Goal: Information Seeking & Learning: Find specific fact

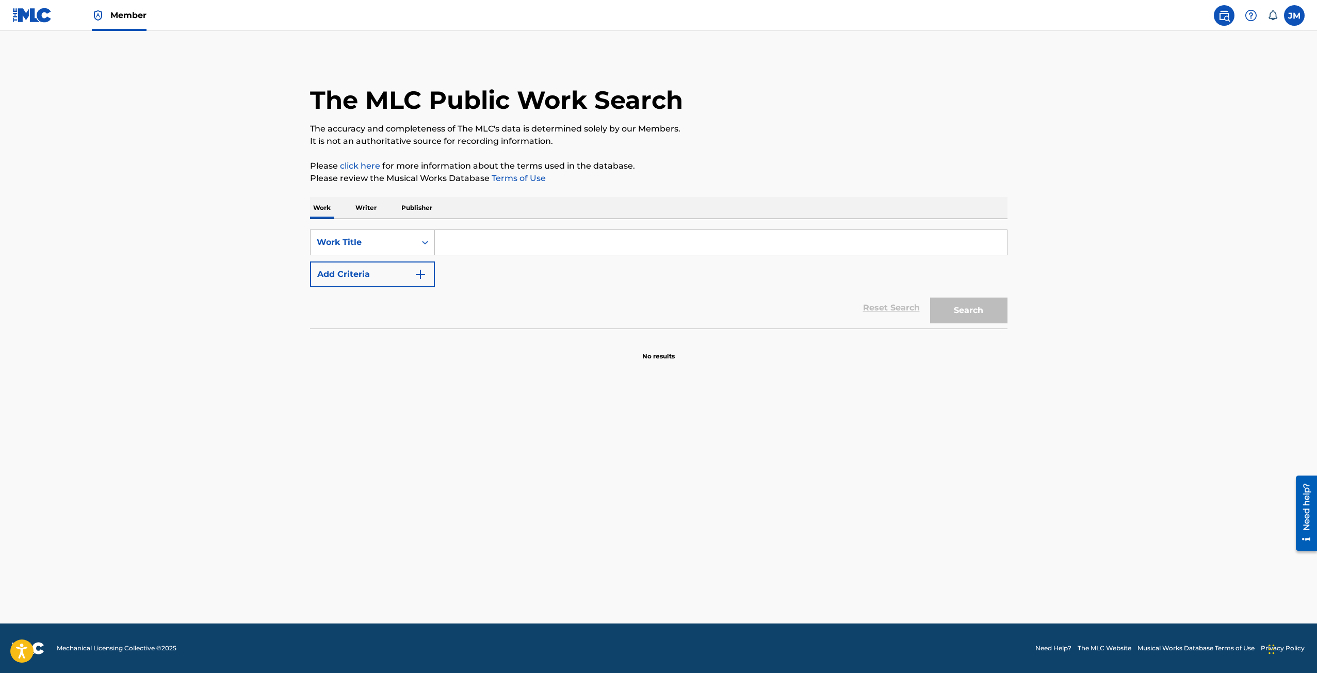
click at [467, 239] on input "Search Form" at bounding box center [721, 242] width 572 height 25
type input "on teh way"
click at [310, 262] on button "Add Criteria" at bounding box center [372, 275] width 125 height 26
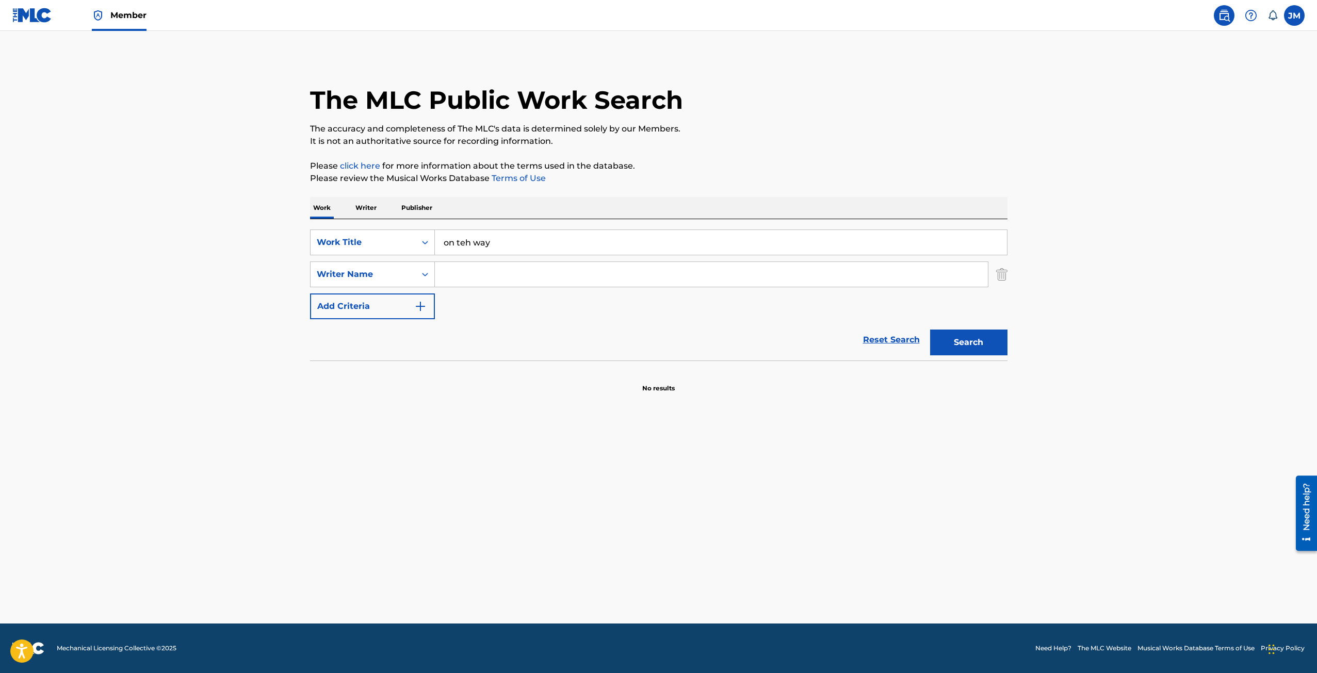
click at [492, 241] on input "on teh way" at bounding box center [721, 242] width 572 height 25
click at [494, 242] on input "on teh way" at bounding box center [721, 242] width 572 height 25
type input "on the way"
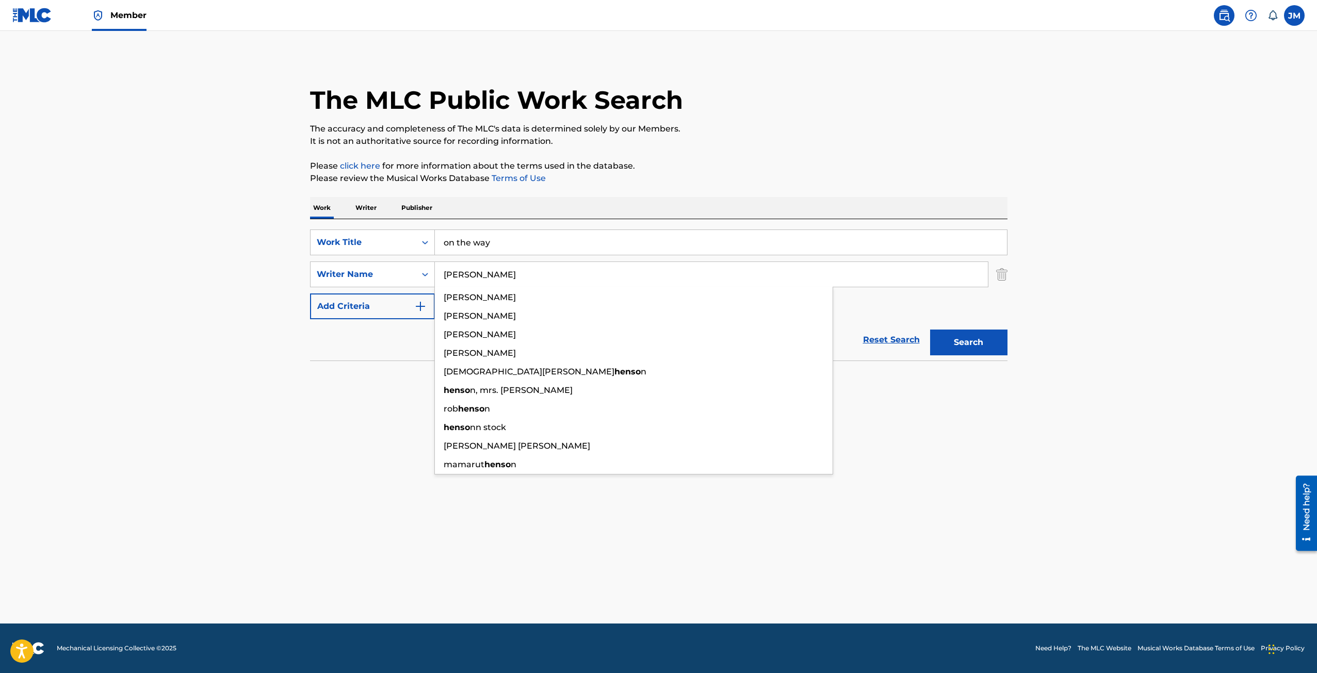
click at [930, 330] on button "Search" at bounding box center [968, 343] width 77 height 26
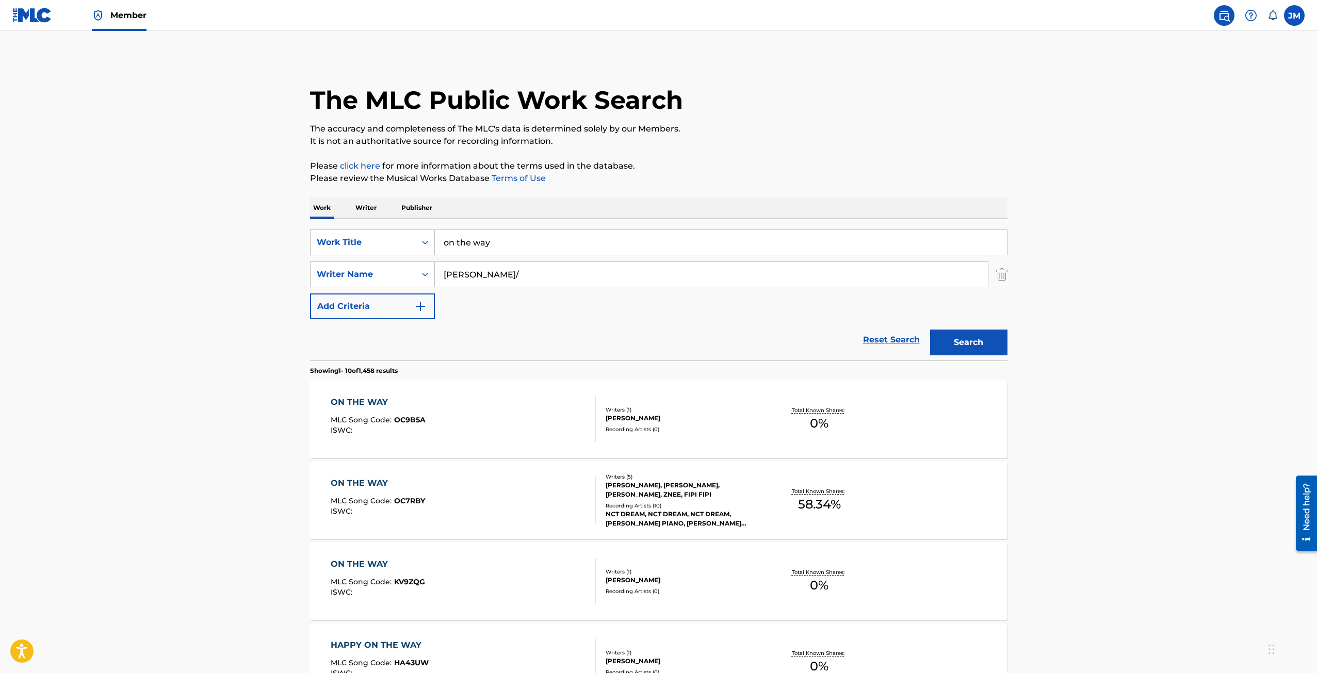
type input "[PERSON_NAME]/"
click at [681, 486] on div "[PERSON_NAME], [PERSON_NAME], [PERSON_NAME], ZNEE, FIPI FIPI" at bounding box center [684, 490] width 156 height 19
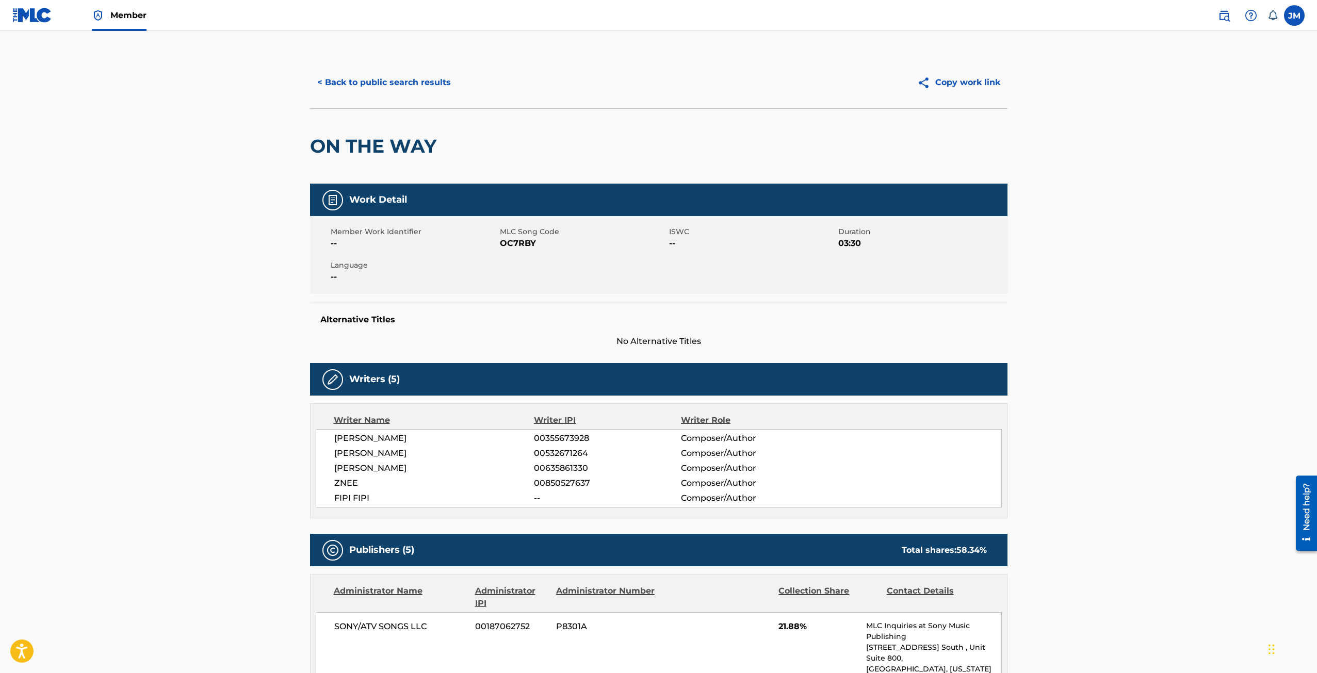
click at [397, 88] on button "< Back to public search results" at bounding box center [384, 83] width 148 height 26
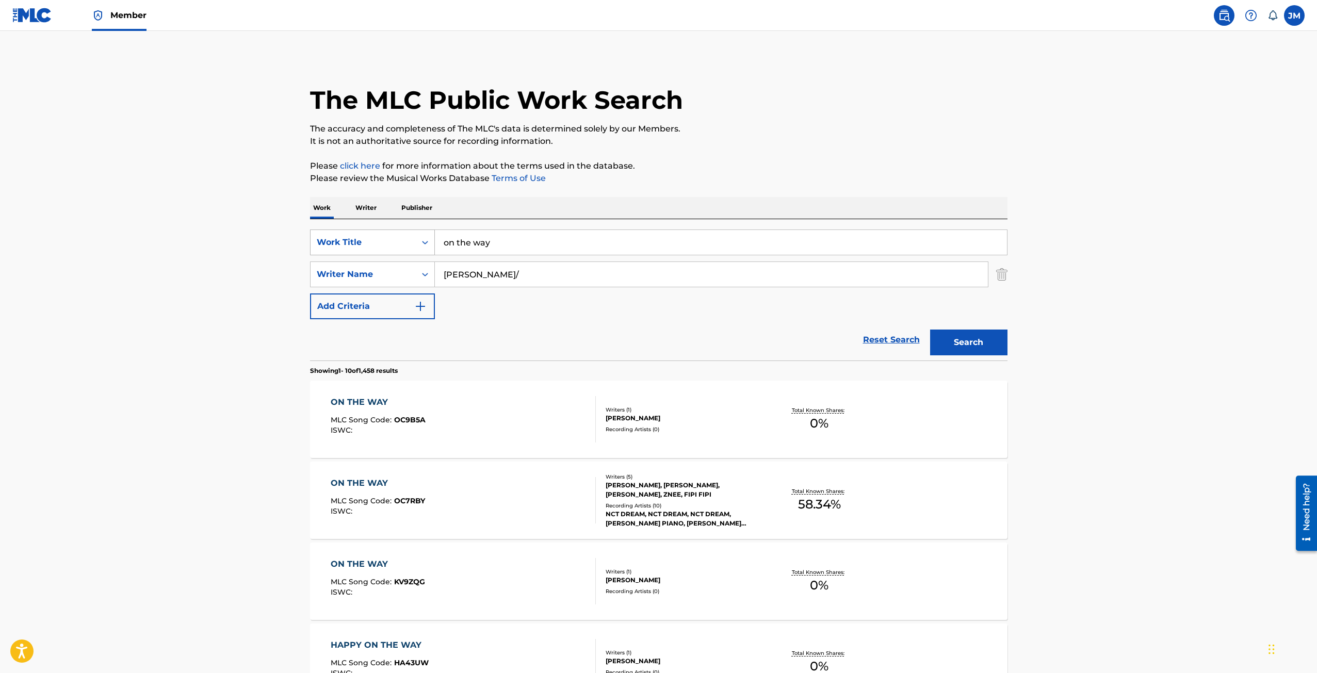
click at [400, 247] on div "Work Title" at bounding box center [363, 242] width 93 height 12
click at [425, 212] on p "Publisher" at bounding box center [416, 208] width 37 height 22
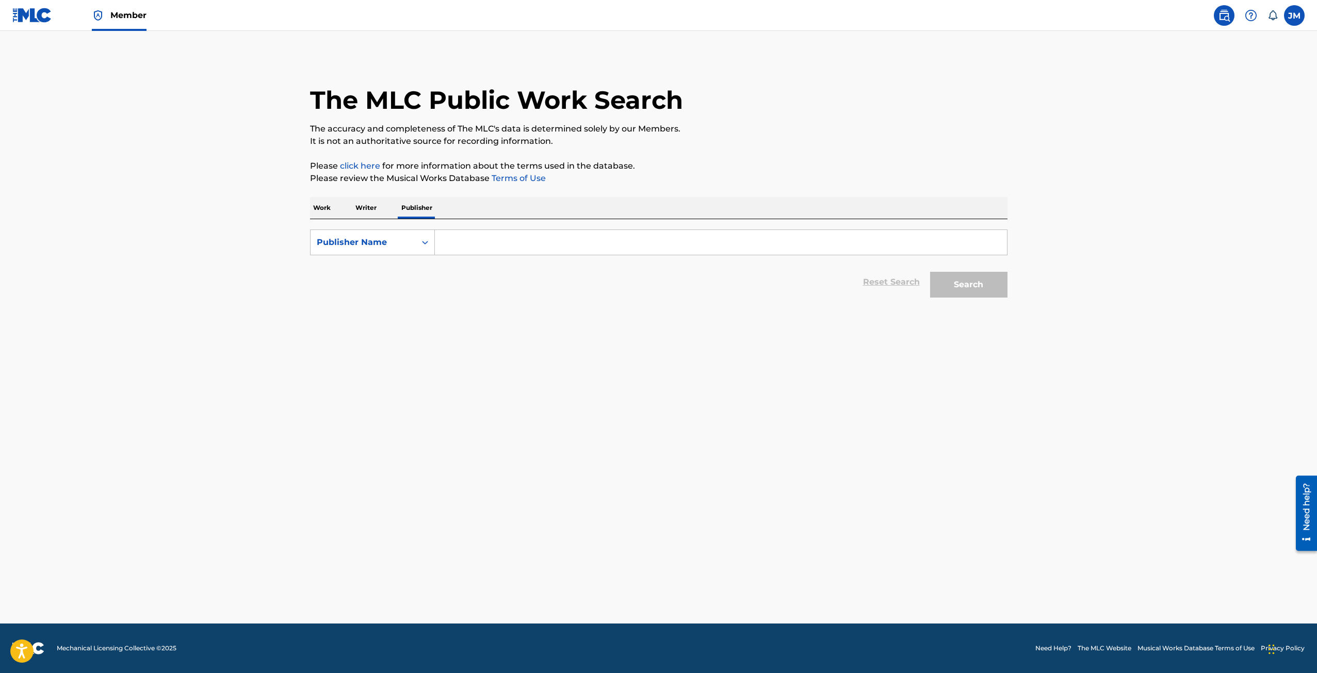
click at [474, 237] on input "Search Form" at bounding box center [721, 242] width 572 height 25
type input "he is a scary girl"
click at [930, 272] on button "Search" at bounding box center [968, 285] width 77 height 26
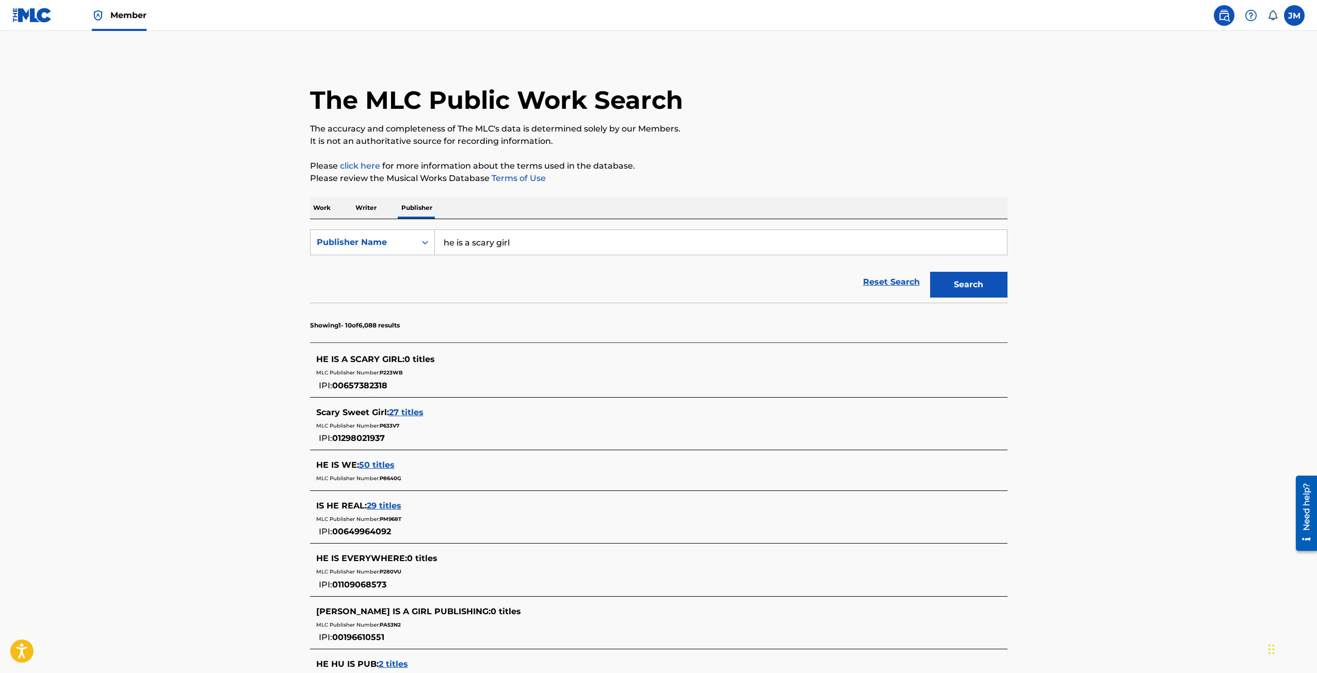
click at [394, 356] on span "HE IS A SCARY GIRL :" at bounding box center [360, 359] width 88 height 10
click at [401, 365] on div "HE IS A SCARY GIRL : 0 titles" at bounding box center [645, 359] width 658 height 12
